Goal: Task Accomplishment & Management: Manage account settings

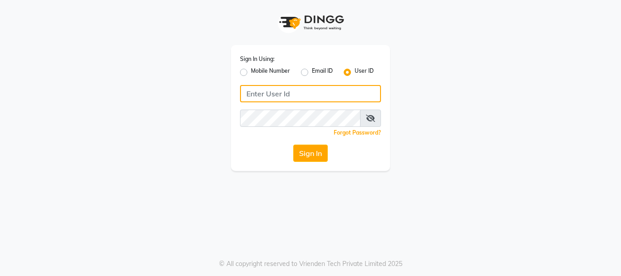
click at [293, 87] on input "Username" at bounding box center [310, 93] width 141 height 17
type input "naman"
click at [293, 145] on button "Sign In" at bounding box center [310, 153] width 35 height 17
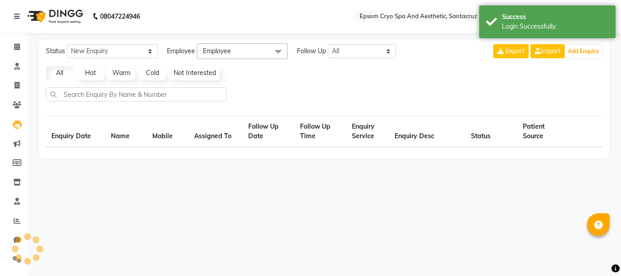
select select "10"
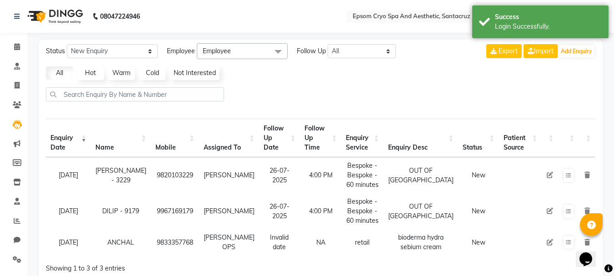
scroll to position [51, 0]
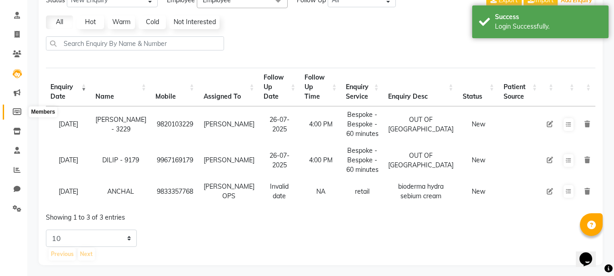
click at [16, 111] on icon at bounding box center [17, 111] width 9 height 7
select select
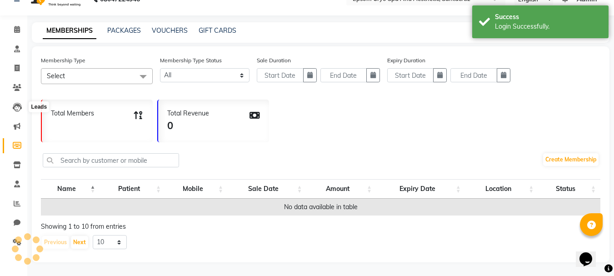
scroll to position [27, 0]
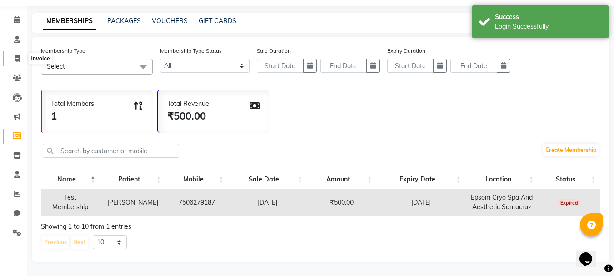
click at [18, 61] on icon at bounding box center [17, 58] width 5 height 7
select select "service"
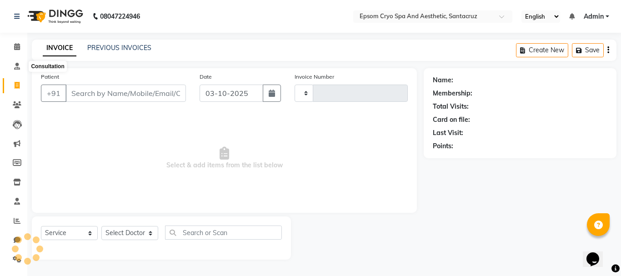
type input "0700"
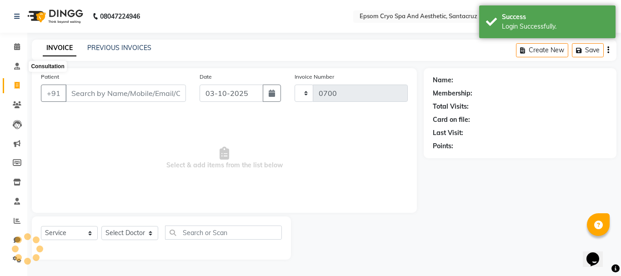
select select "8028"
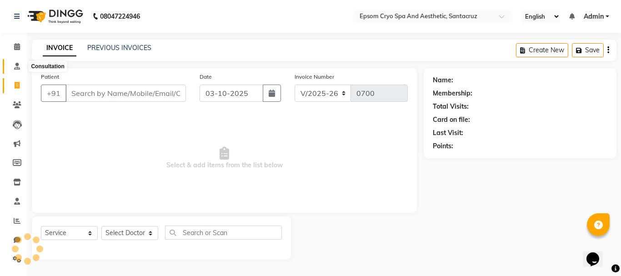
click at [18, 61] on span at bounding box center [17, 66] width 16 height 10
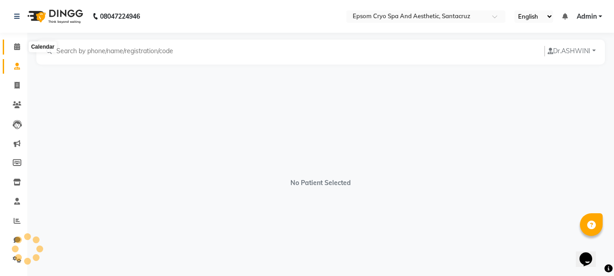
click at [15, 48] on icon at bounding box center [17, 46] width 6 height 7
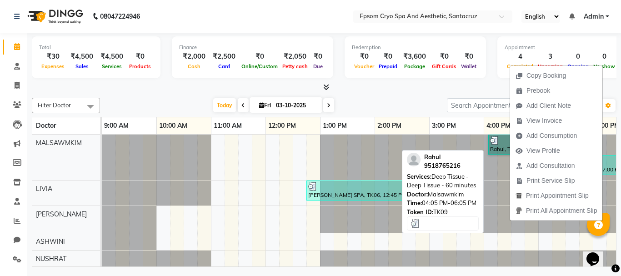
click at [501, 147] on link "Rahul, TK09, 04:05 PM-06:05 PM, Deep Tissue - Deep Tissue - 60 minutes" at bounding box center [542, 145] width 109 height 20
select select "3"
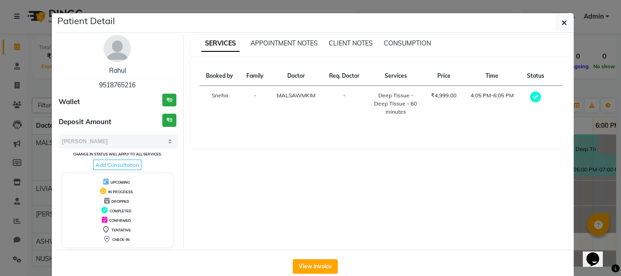
click at [281, 49] on div "SERVICES APPOINTMENT NOTES CLIENT NOTES CONSUMPTION" at bounding box center [382, 45] width 382 height 20
click at [291, 44] on span "APPOINTMENT NOTES" at bounding box center [284, 43] width 67 height 8
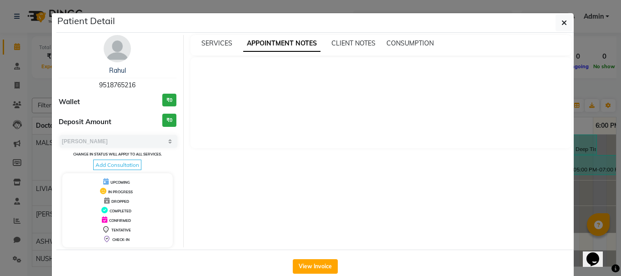
click at [353, 50] on div "SERVICES APPOINTMENT NOTES CLIENT NOTES CONSUMPTION" at bounding box center [382, 45] width 382 height 20
click at [392, 42] on span "CONSUMPTION" at bounding box center [410, 43] width 47 height 8
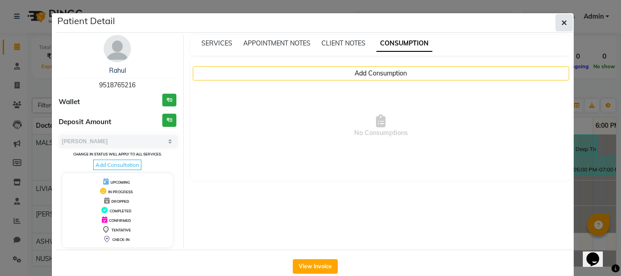
click at [562, 21] on icon "button" at bounding box center [564, 22] width 5 height 7
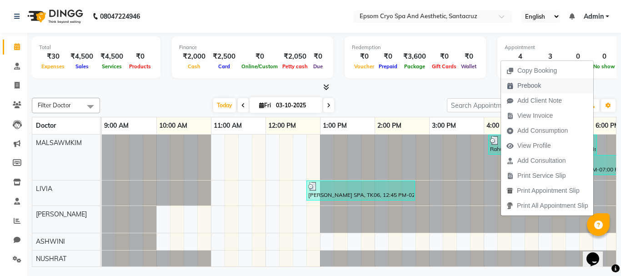
click at [512, 91] on span "Prebook" at bounding box center [523, 85] width 45 height 15
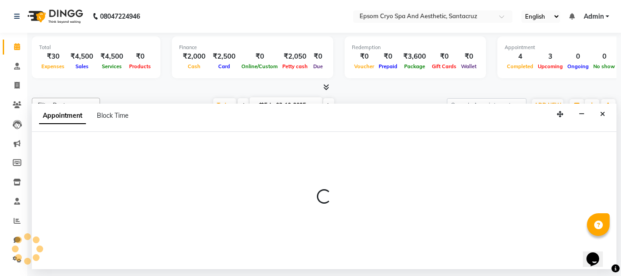
select select "72609"
select select "600"
select select "tentative"
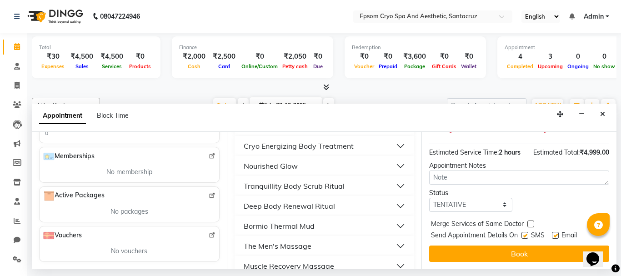
scroll to position [637, 0]
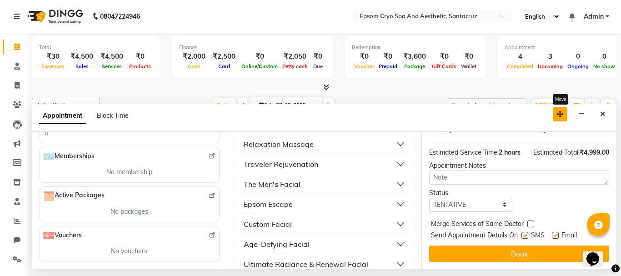
click at [560, 112] on icon "button" at bounding box center [560, 114] width 6 height 6
click at [129, 116] on div "Appointment Block Time" at bounding box center [89, 116] width 101 height 10
click at [108, 115] on span "Block Time" at bounding box center [113, 115] width 32 height 8
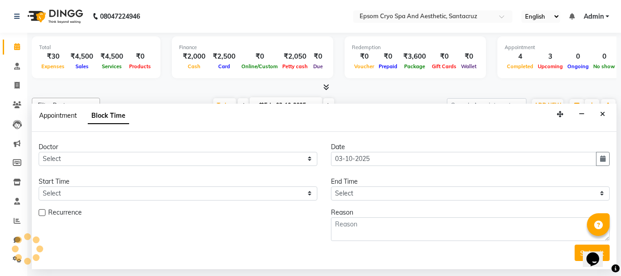
scroll to position [0, 250]
click at [58, 115] on span "Appointment" at bounding box center [58, 115] width 38 height 8
select select "tentative"
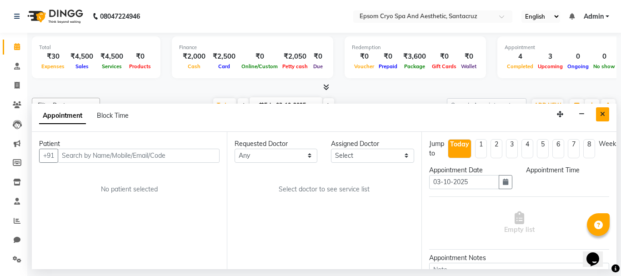
click at [599, 115] on button "Close" at bounding box center [602, 114] width 13 height 14
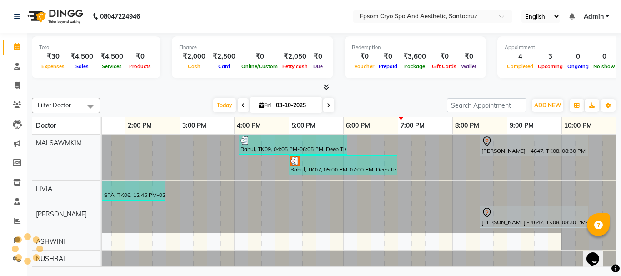
click at [376, 98] on div "Filter Doctor Select All ASHWINI [PERSON_NAME] [PERSON_NAME] Ganesh HK LIVIA MA…" at bounding box center [324, 105] width 585 height 15
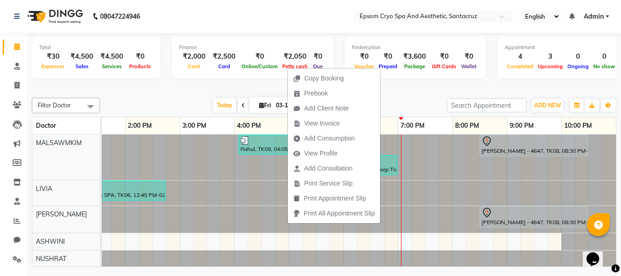
click at [414, 96] on div "Filter Doctor Select All ASHWINI [PERSON_NAME] [PERSON_NAME] Ganesh HK LIVIA MA…" at bounding box center [324, 180] width 585 height 173
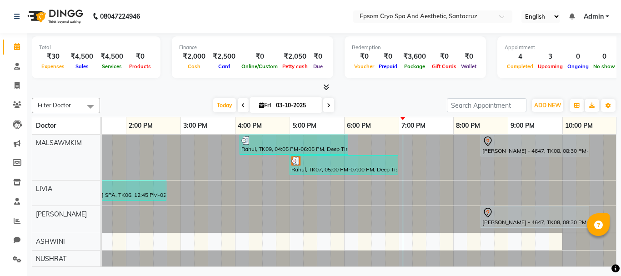
scroll to position [0, 250]
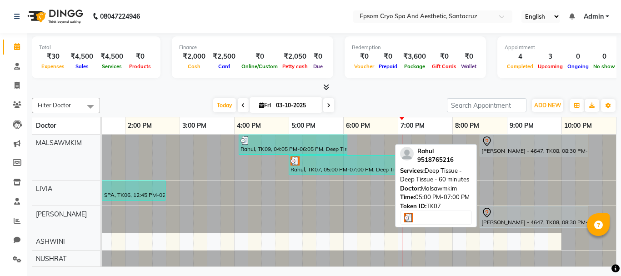
click at [291, 165] on img at bounding box center [295, 160] width 9 height 9
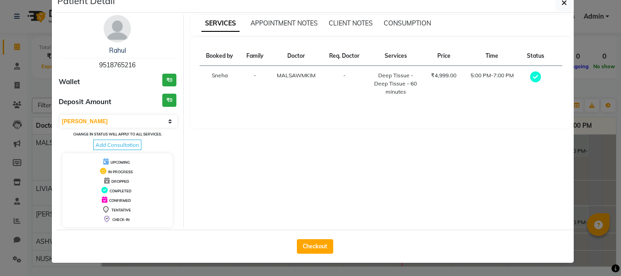
scroll to position [0, 0]
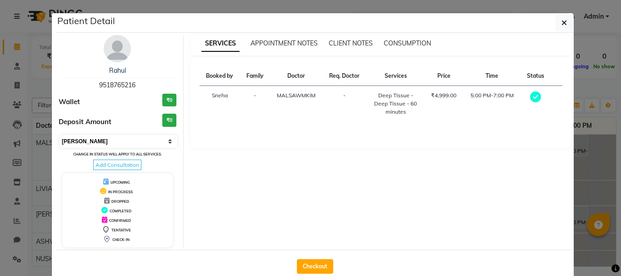
click at [165, 140] on select "Select MARK DONE UPCOMING" at bounding box center [119, 141] width 118 height 13
select select "select"
click at [60, 135] on select "Select MARK DONE UPCOMING" at bounding box center [119, 141] width 118 height 13
click at [105, 201] on icon at bounding box center [106, 200] width 5 height 6
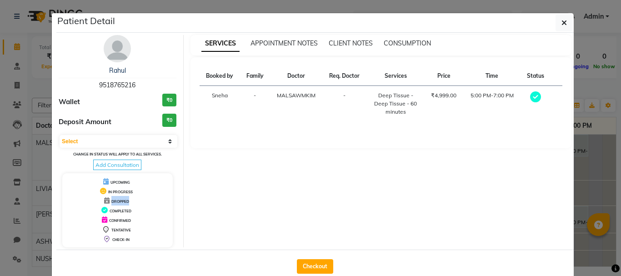
click at [105, 201] on icon at bounding box center [106, 200] width 5 height 6
click at [111, 203] on span "DROPPED" at bounding box center [120, 201] width 18 height 5
click at [112, 203] on span "DROPPED" at bounding box center [120, 201] width 18 height 5
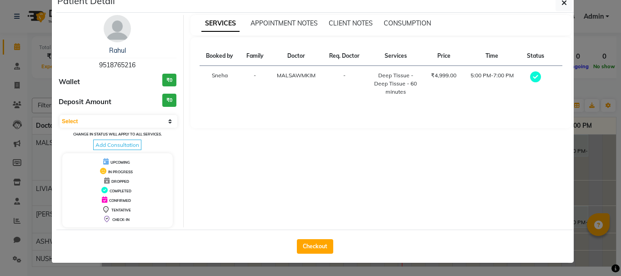
drag, startPoint x: 304, startPoint y: 243, endPoint x: 216, endPoint y: 216, distance: 92.5
click at [216, 216] on div "SERVICES APPOINTMENT NOTES CLIENT NOTES CONSUMPTION Booked by Family Doctor Req…" at bounding box center [381, 121] width 395 height 212
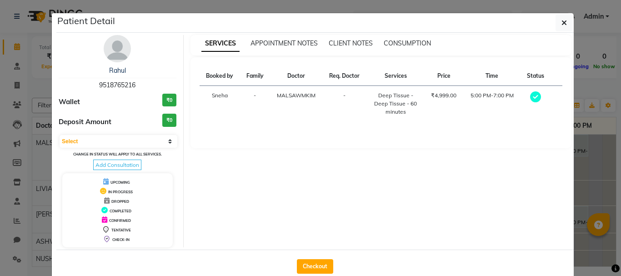
click at [517, 99] on td "5:00 PM-7:00 PM" at bounding box center [492, 104] width 58 height 36
click at [562, 24] on icon "button" at bounding box center [564, 22] width 5 height 7
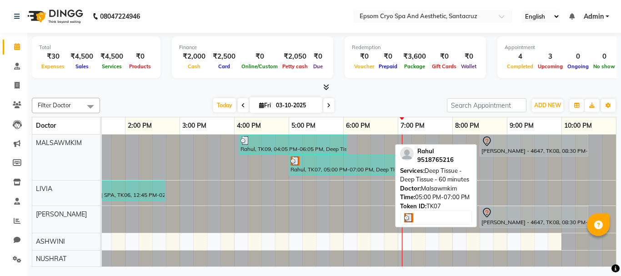
click at [301, 163] on div at bounding box center [343, 160] width 105 height 9
select select "3"
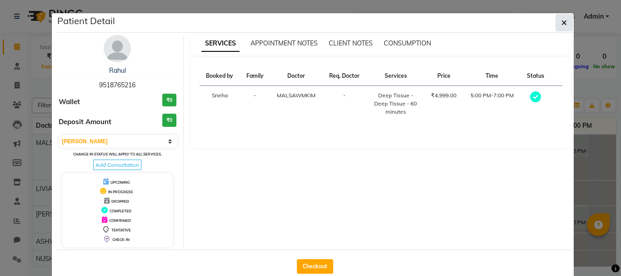
click at [564, 22] on icon "button" at bounding box center [564, 22] width 5 height 7
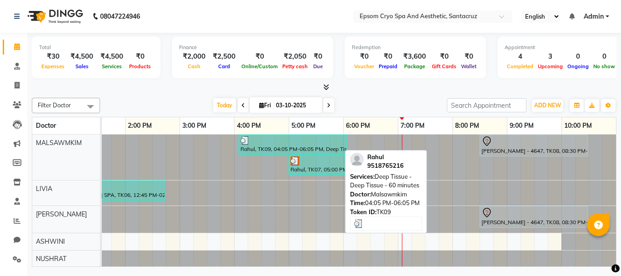
click at [241, 137] on img at bounding box center [245, 140] width 9 height 9
select select "3"
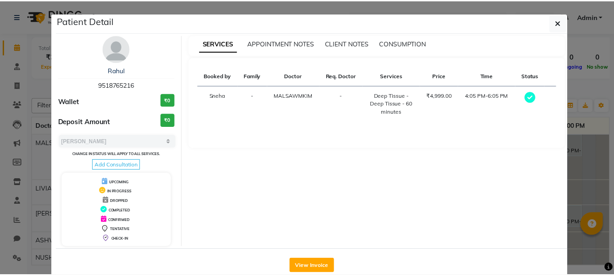
scroll to position [20, 0]
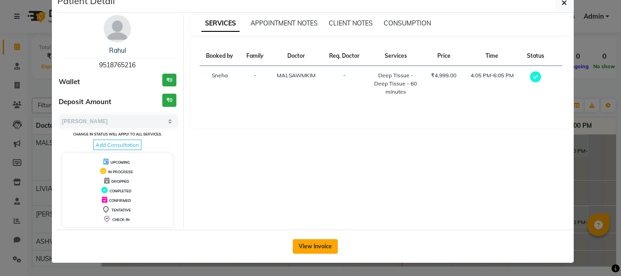
click at [302, 246] on button "View Invoice" at bounding box center [315, 246] width 45 height 15
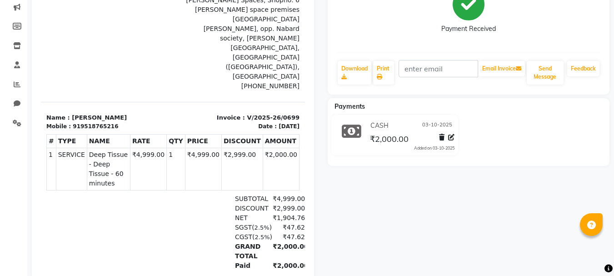
scroll to position [45, 0]
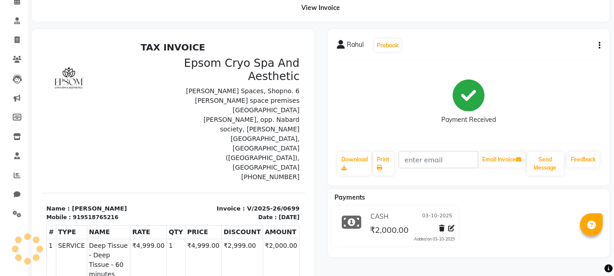
click at [602, 42] on div "Rahul Prebook Payment Received Download Print Email Invoice Send Message Feedba…" at bounding box center [469, 107] width 282 height 156
click at [593, 47] on div "Rahul Prebook" at bounding box center [469, 45] width 264 height 15
click at [599, 45] on icon "button" at bounding box center [600, 45] width 2 height 0
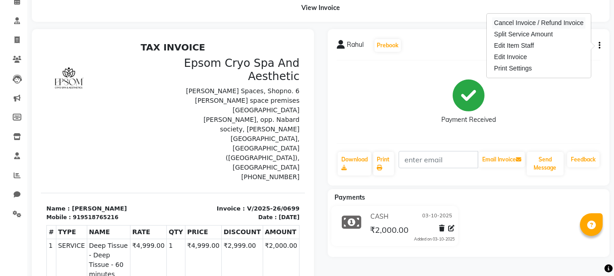
click at [554, 24] on div "Cancel Invoice / Refund Invoice" at bounding box center [539, 22] width 93 height 11
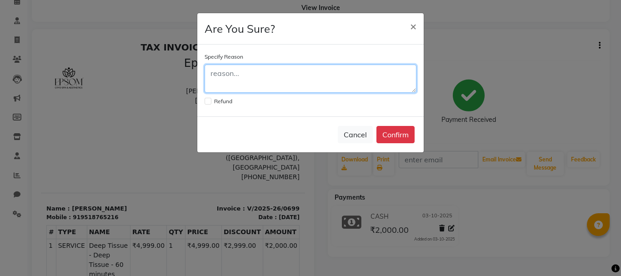
click at [254, 88] on textarea at bounding box center [311, 79] width 212 height 28
type textarea "b"
type textarea "BY MISTAKE APPOINTMENT"
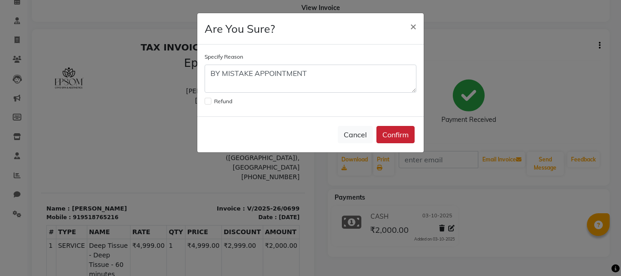
click at [394, 132] on button "Confirm" at bounding box center [396, 134] width 38 height 17
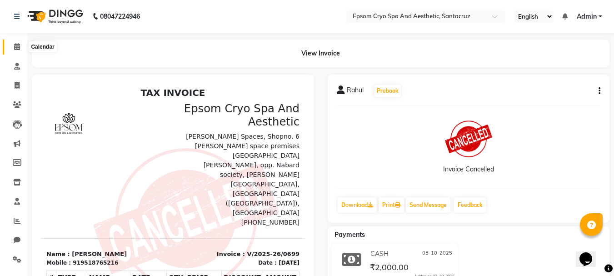
click at [20, 42] on span at bounding box center [17, 47] width 16 height 10
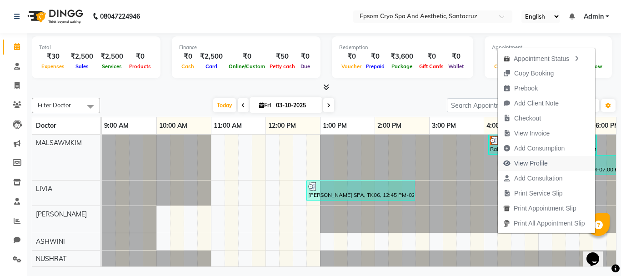
click at [535, 160] on span "View Profile" at bounding box center [531, 164] width 34 height 10
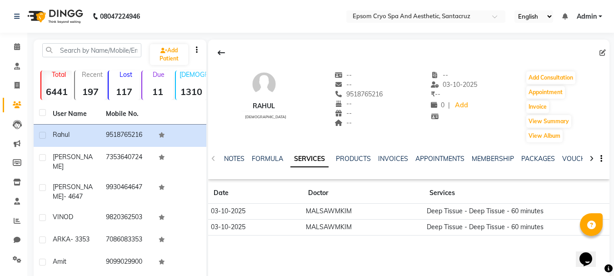
click at [601, 159] on icon "button" at bounding box center [602, 159] width 2 height 0
click at [18, 50] on span at bounding box center [17, 47] width 16 height 10
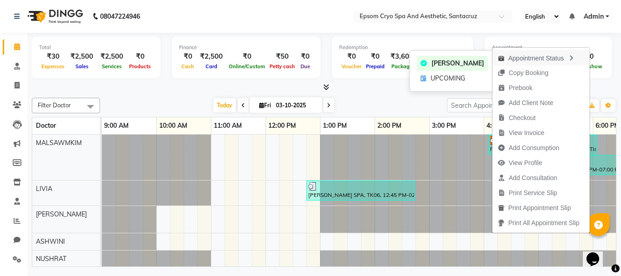
click at [530, 60] on div "Appointment Status" at bounding box center [541, 57] width 97 height 15
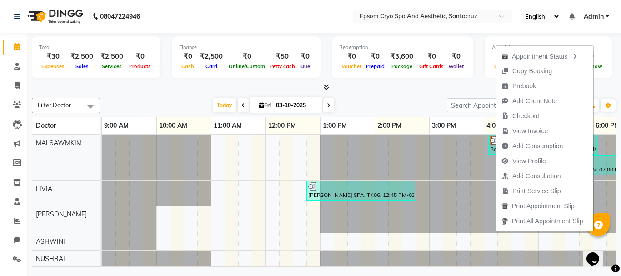
click at [382, 100] on div "Today Fri 03-10-2025" at bounding box center [274, 106] width 338 height 14
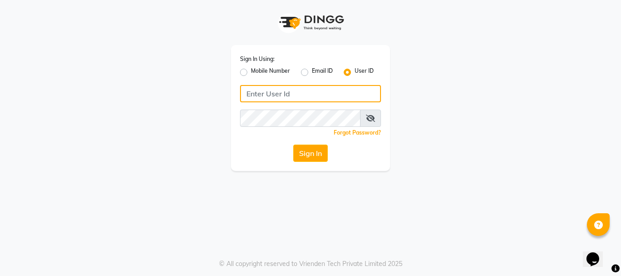
click at [288, 99] on input "Username" at bounding box center [310, 93] width 141 height 17
type input "naman"
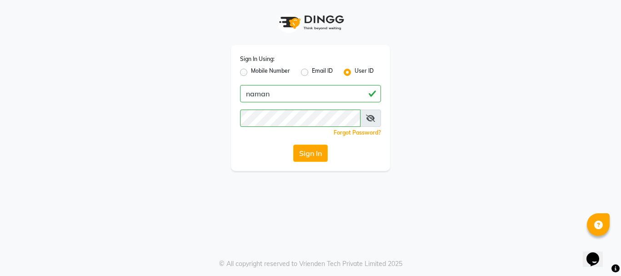
click at [293, 145] on button "Sign In" at bounding box center [310, 153] width 35 height 17
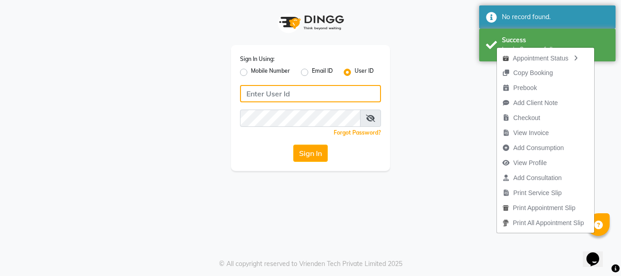
click at [283, 93] on input "Username" at bounding box center [310, 93] width 141 height 17
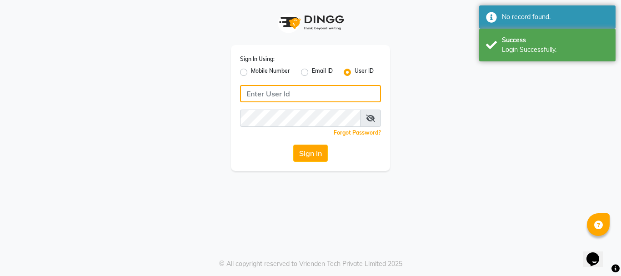
type input "naman"
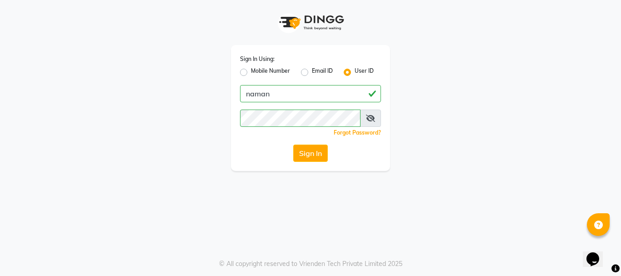
click at [322, 158] on button "Sign In" at bounding box center [310, 153] width 35 height 17
